Goal: Task Accomplishment & Management: Complete application form

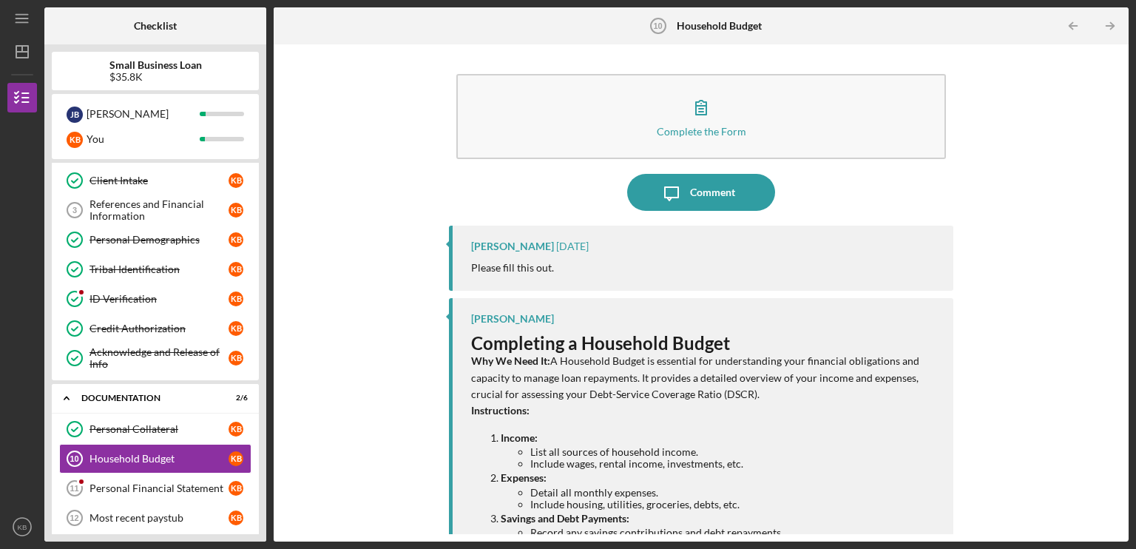
scroll to position [107, 0]
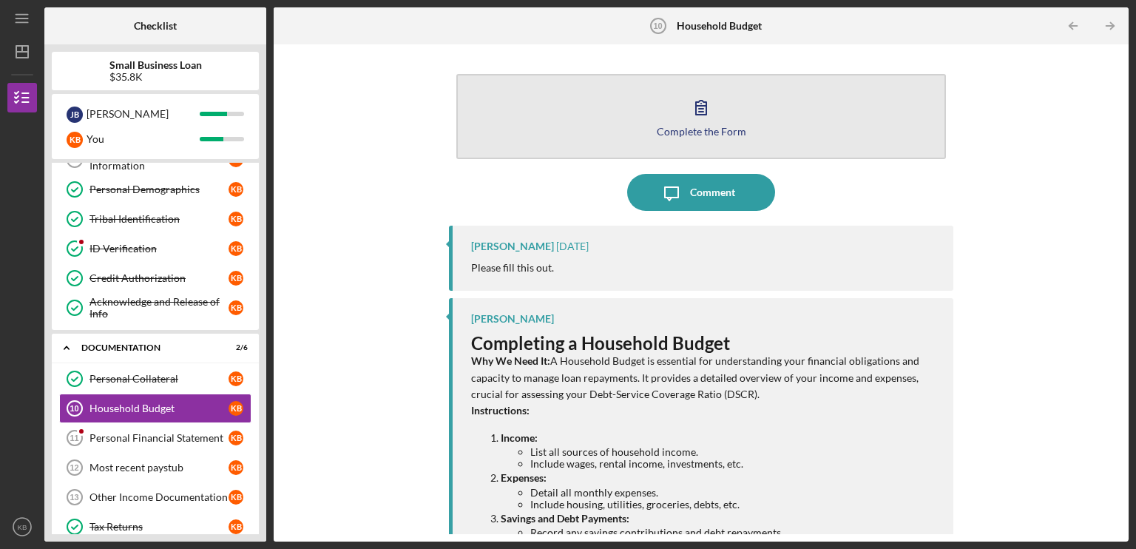
click at [690, 118] on icon "button" at bounding box center [701, 107] width 37 height 37
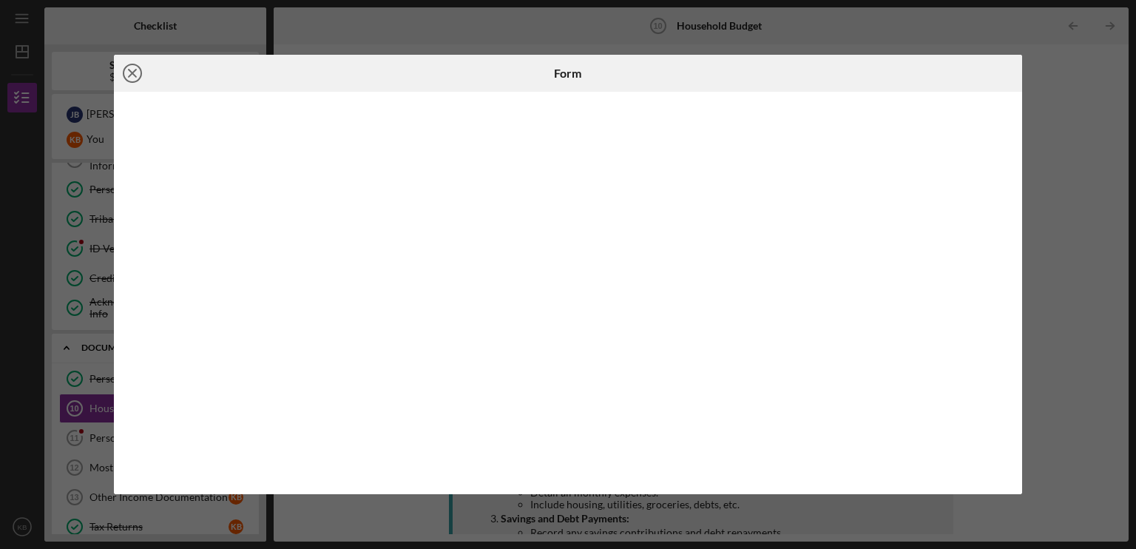
click at [132, 73] on line at bounding box center [132, 73] width 7 height 7
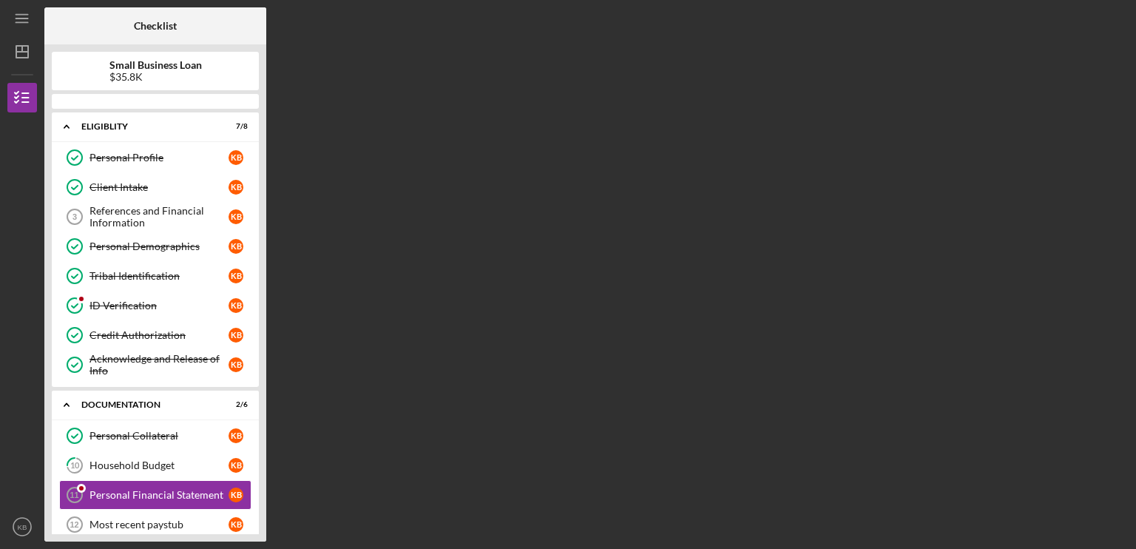
scroll to position [107, 0]
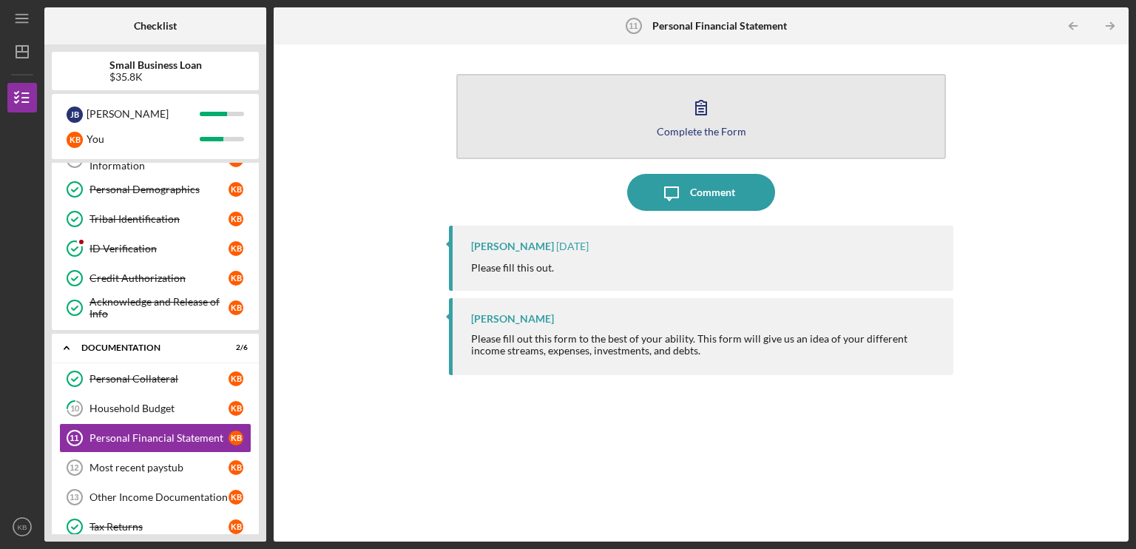
click at [695, 104] on icon "button" at bounding box center [701, 107] width 37 height 37
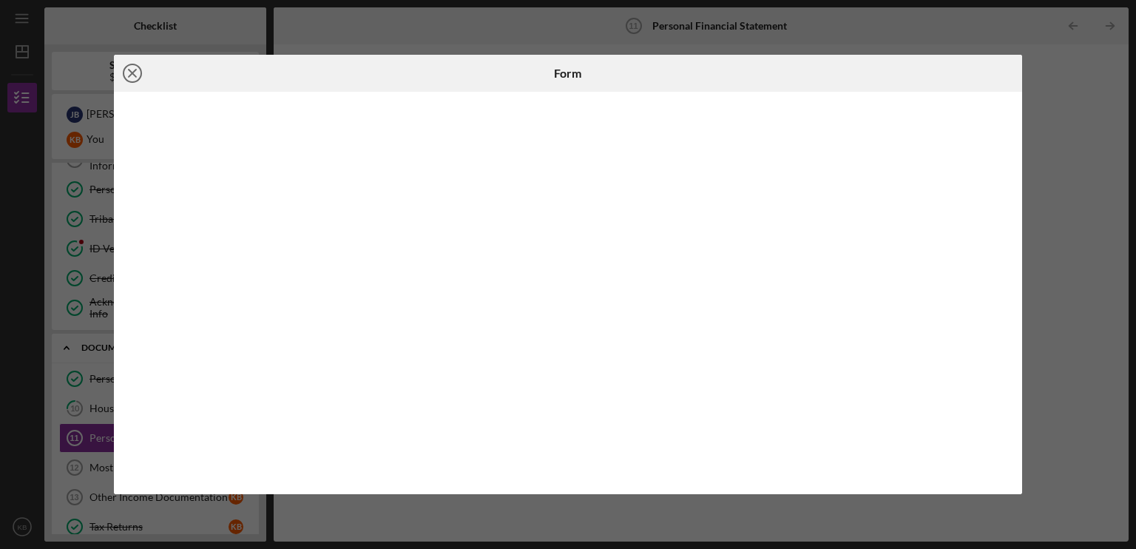
click at [135, 74] on icon "Icon/Close" at bounding box center [132, 73] width 37 height 37
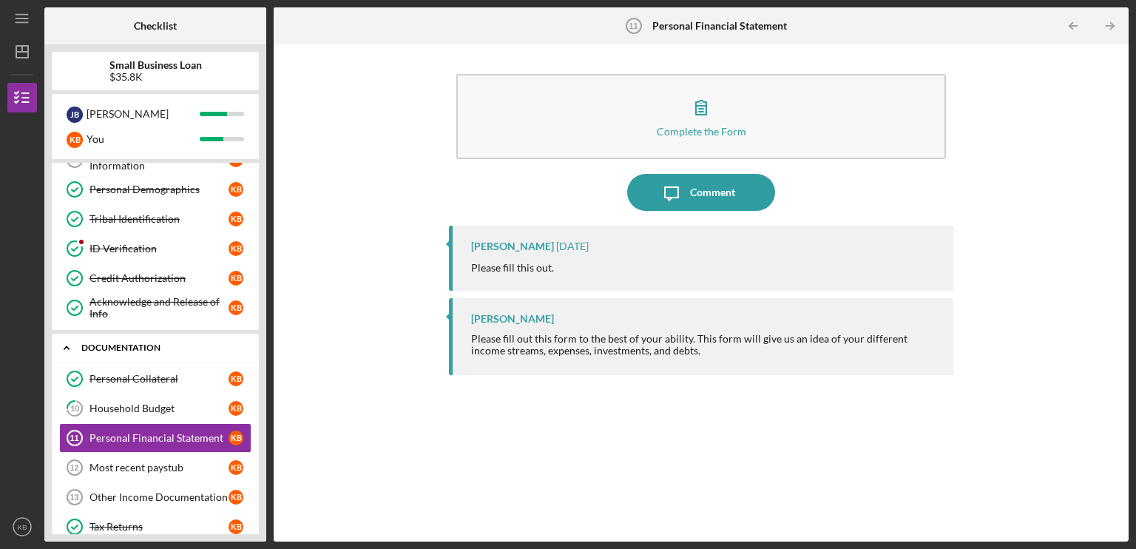
scroll to position [158, 0]
